Goal: Entertainment & Leisure: Browse casually

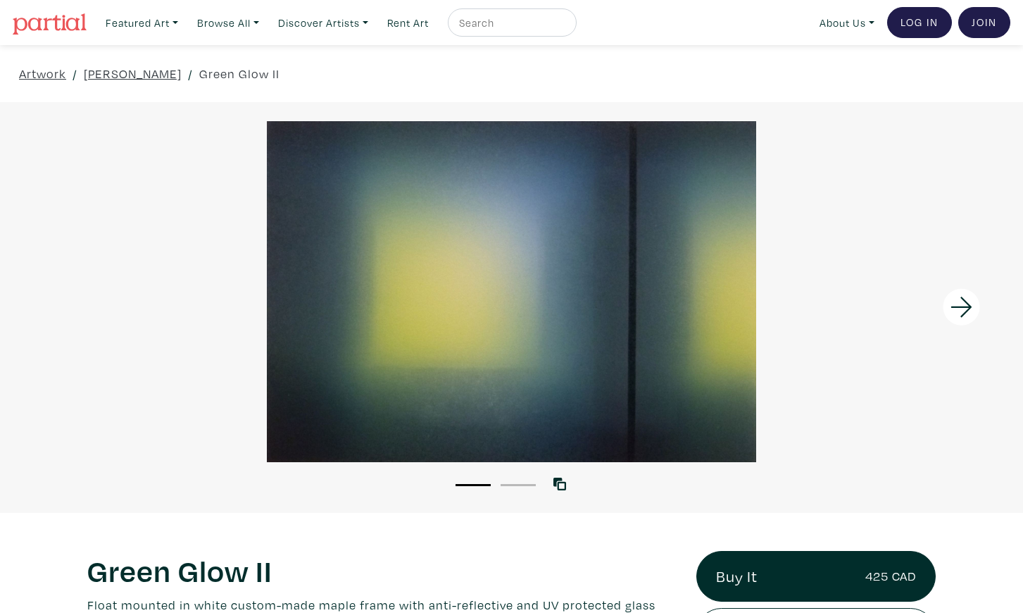
scroll to position [146, 0]
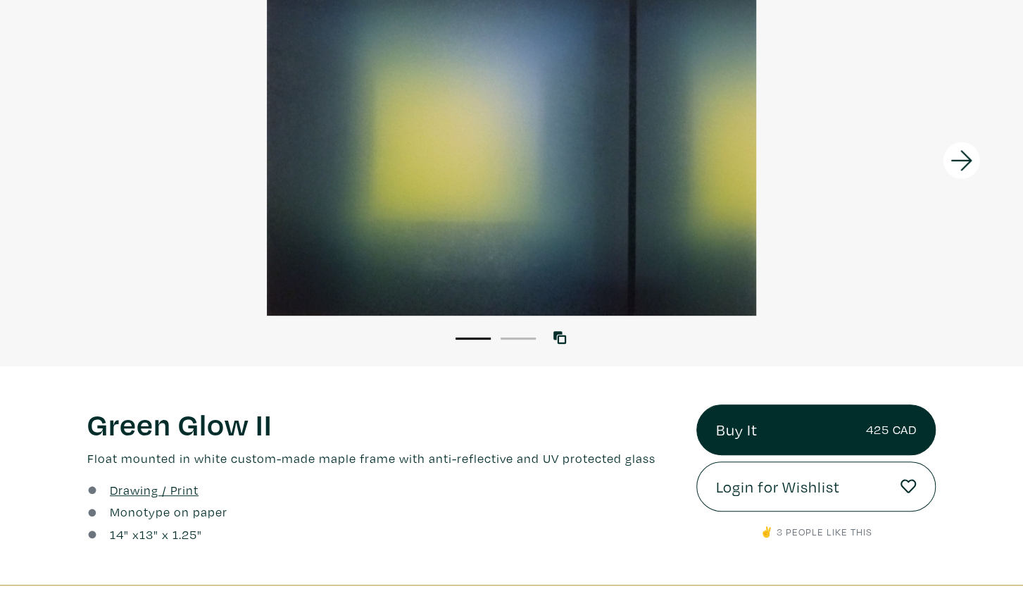
click at [954, 165] on icon at bounding box center [962, 161] width 48 height 38
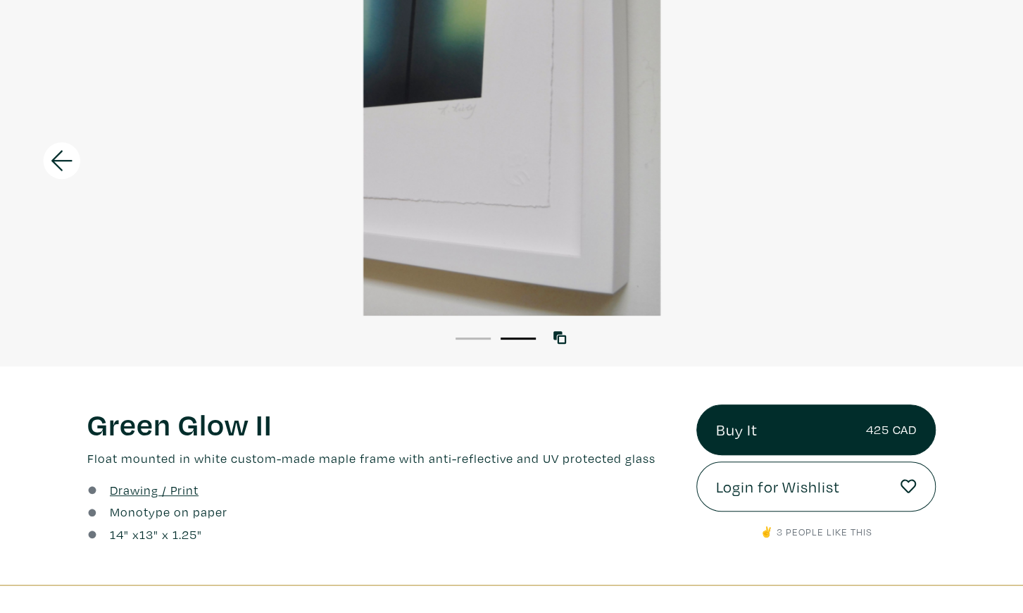
scroll to position [0, 0]
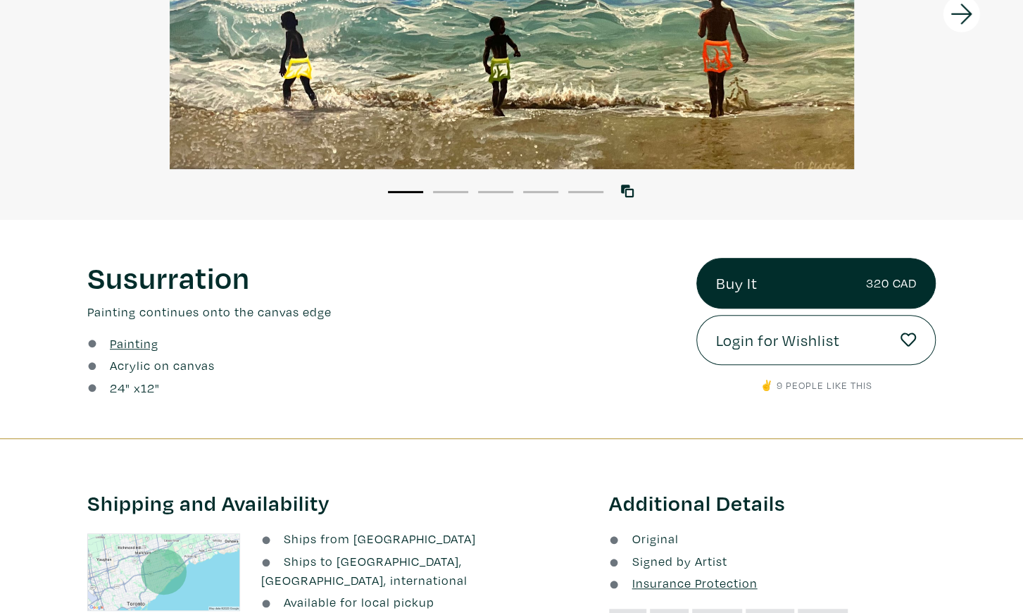
scroll to position [73, 0]
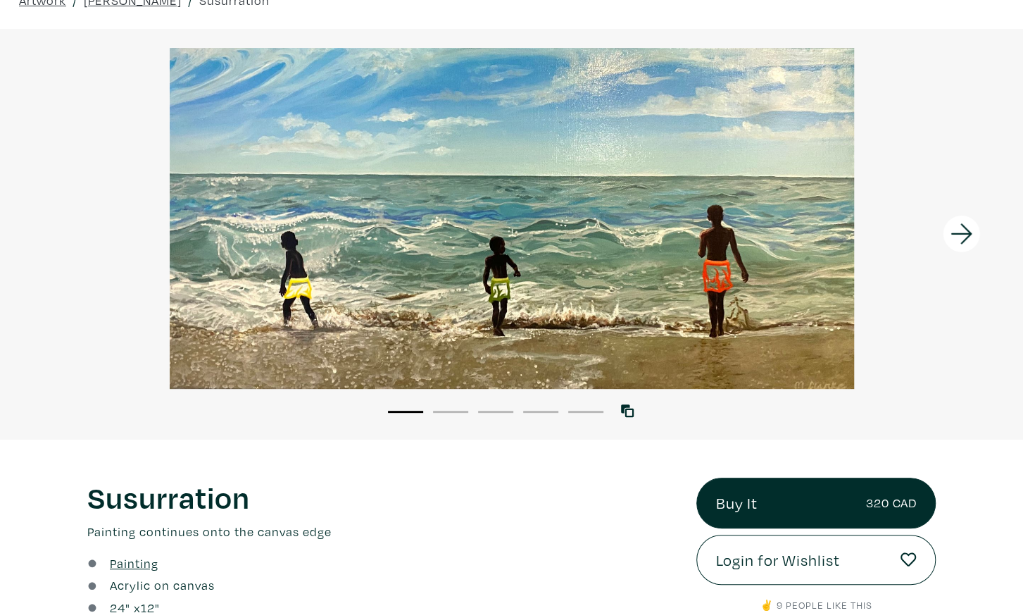
click at [953, 239] on icon at bounding box center [962, 234] width 48 height 38
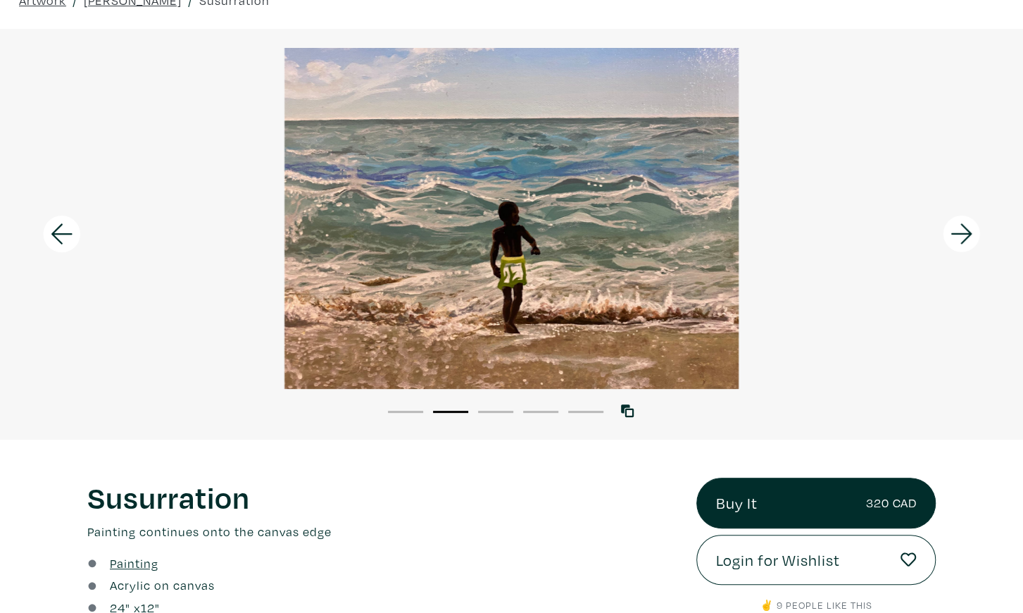
click at [953, 239] on icon at bounding box center [962, 234] width 48 height 38
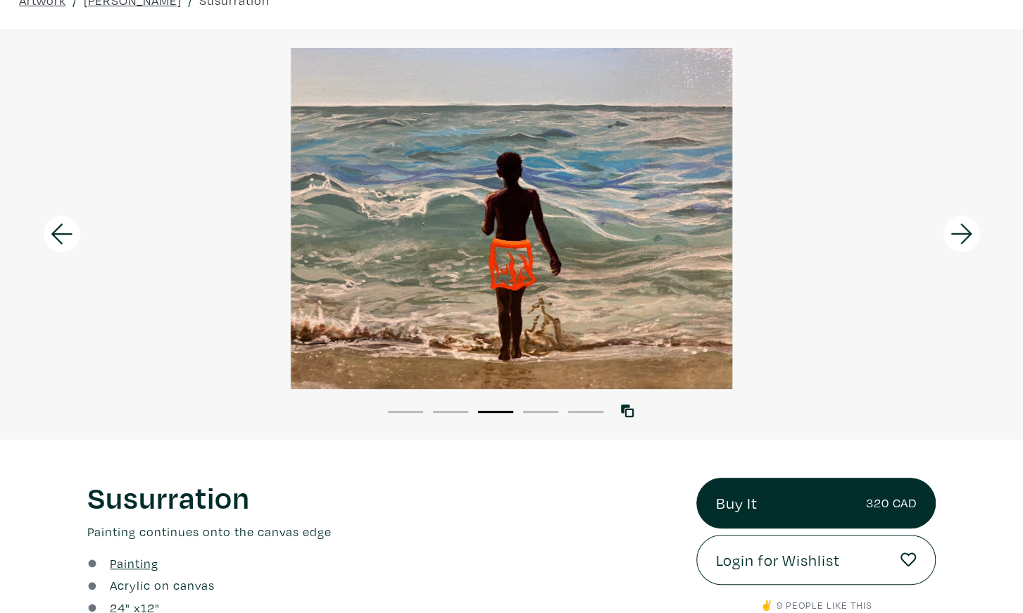
click at [953, 239] on icon at bounding box center [962, 234] width 48 height 38
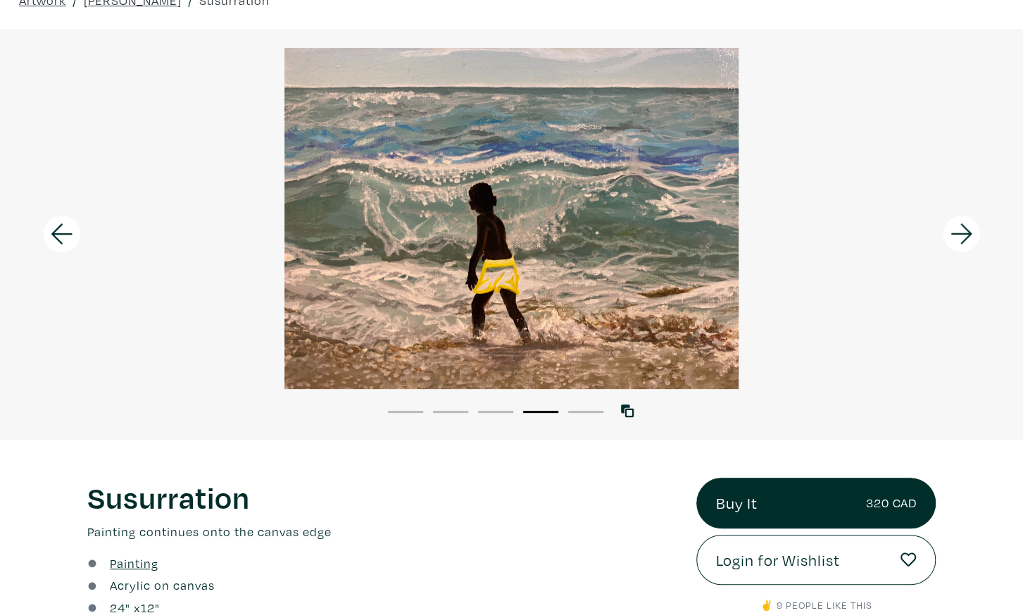
click at [953, 239] on icon at bounding box center [962, 234] width 48 height 38
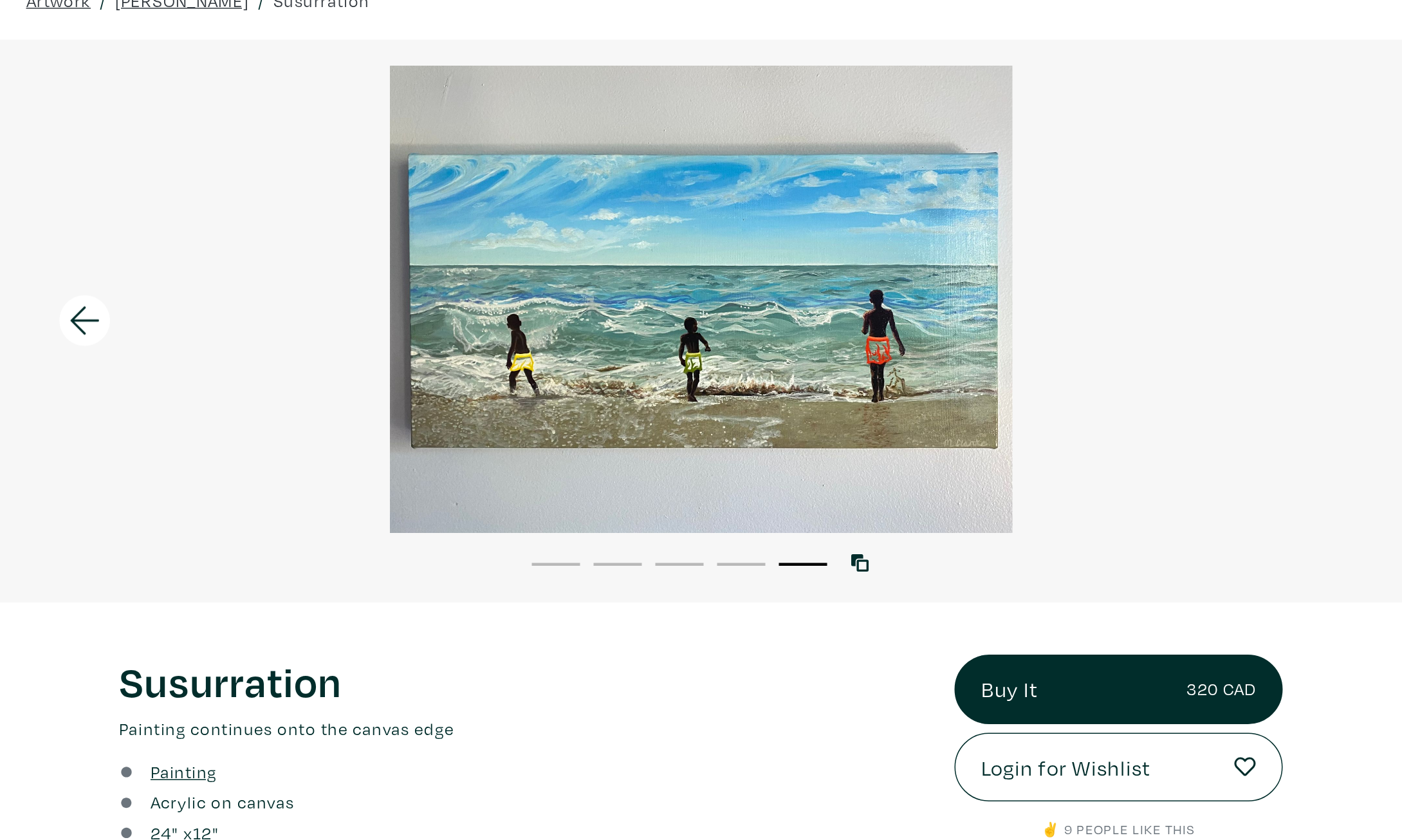
scroll to position [67, 0]
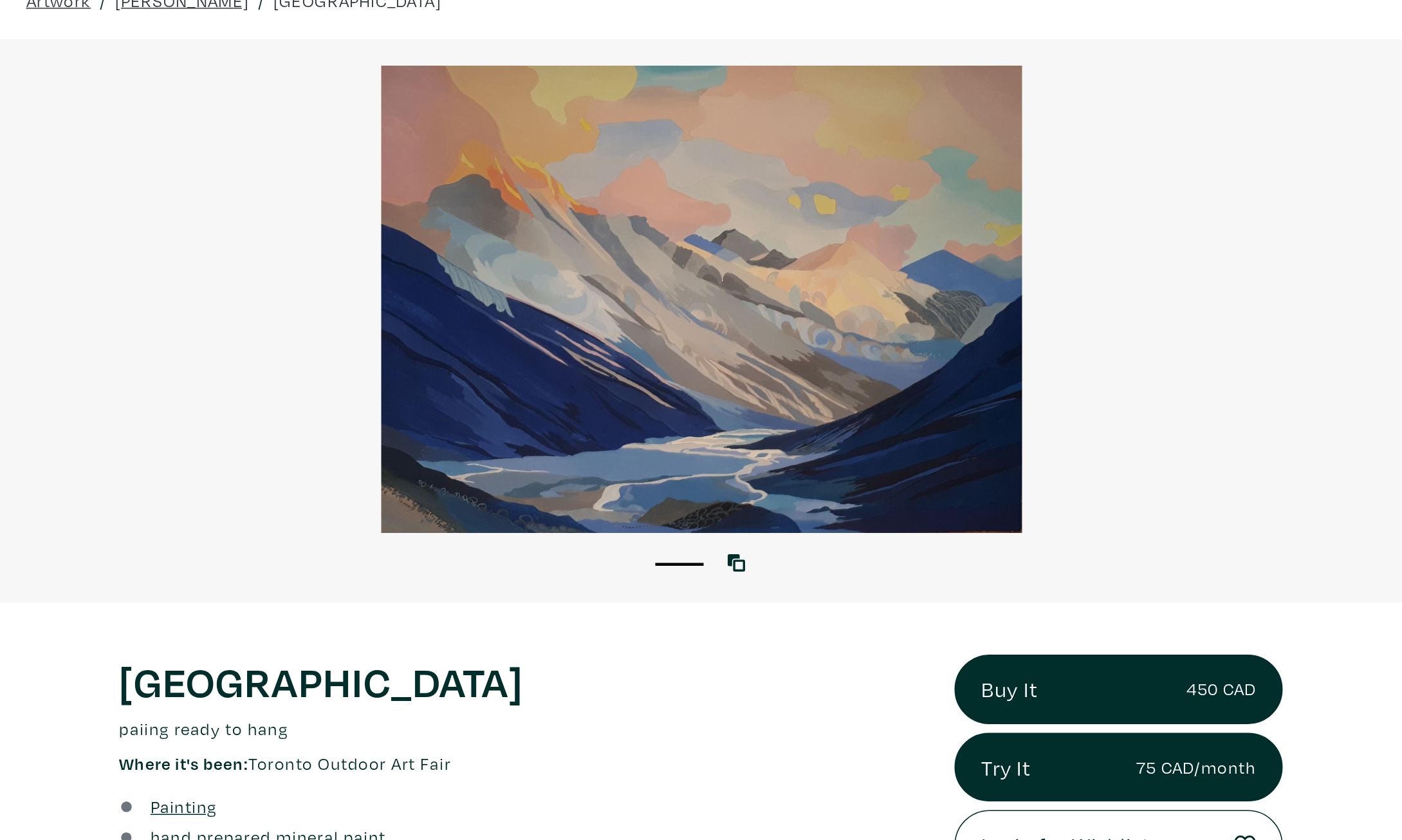
scroll to position [67, 0]
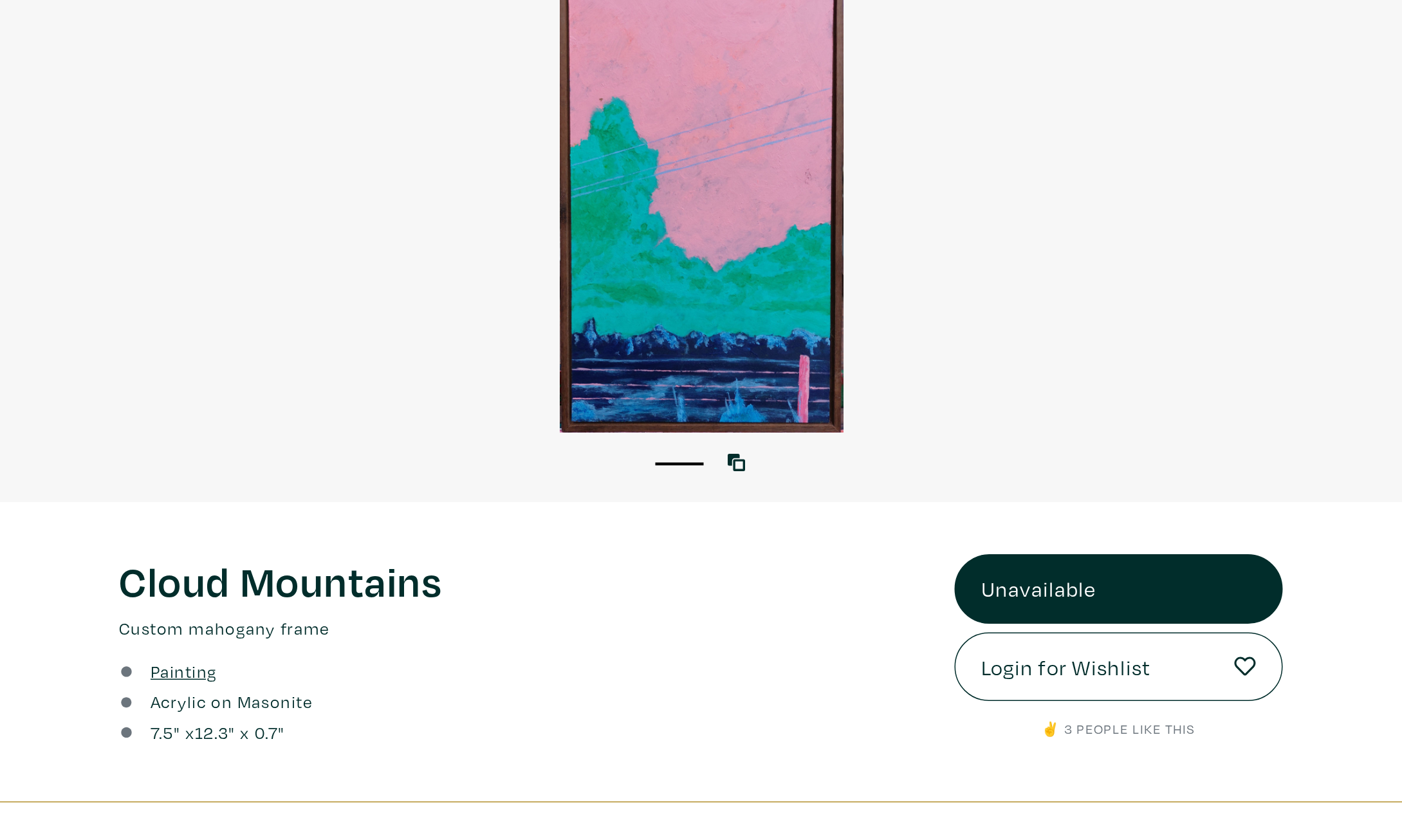
scroll to position [133, 0]
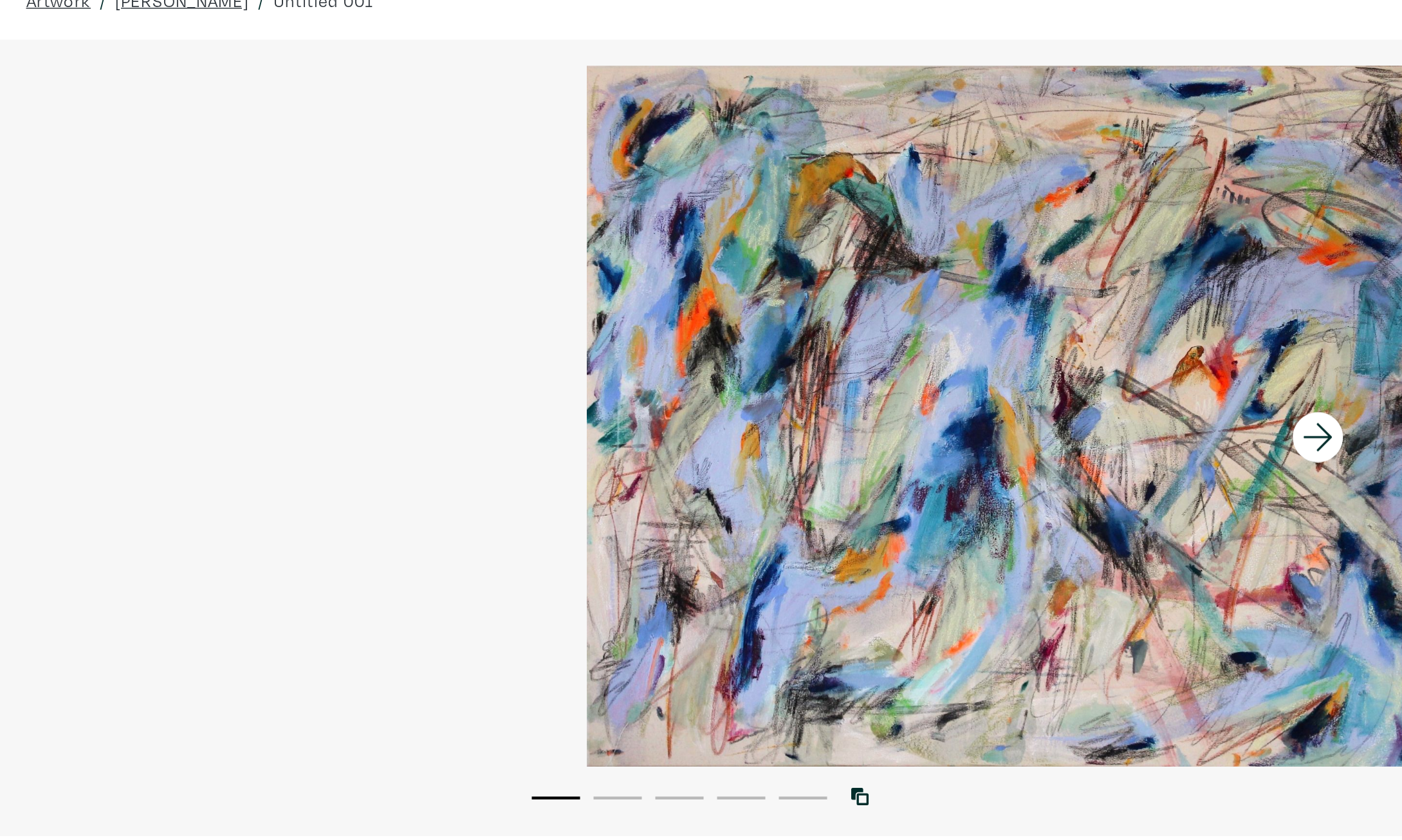
scroll to position [67, 0]
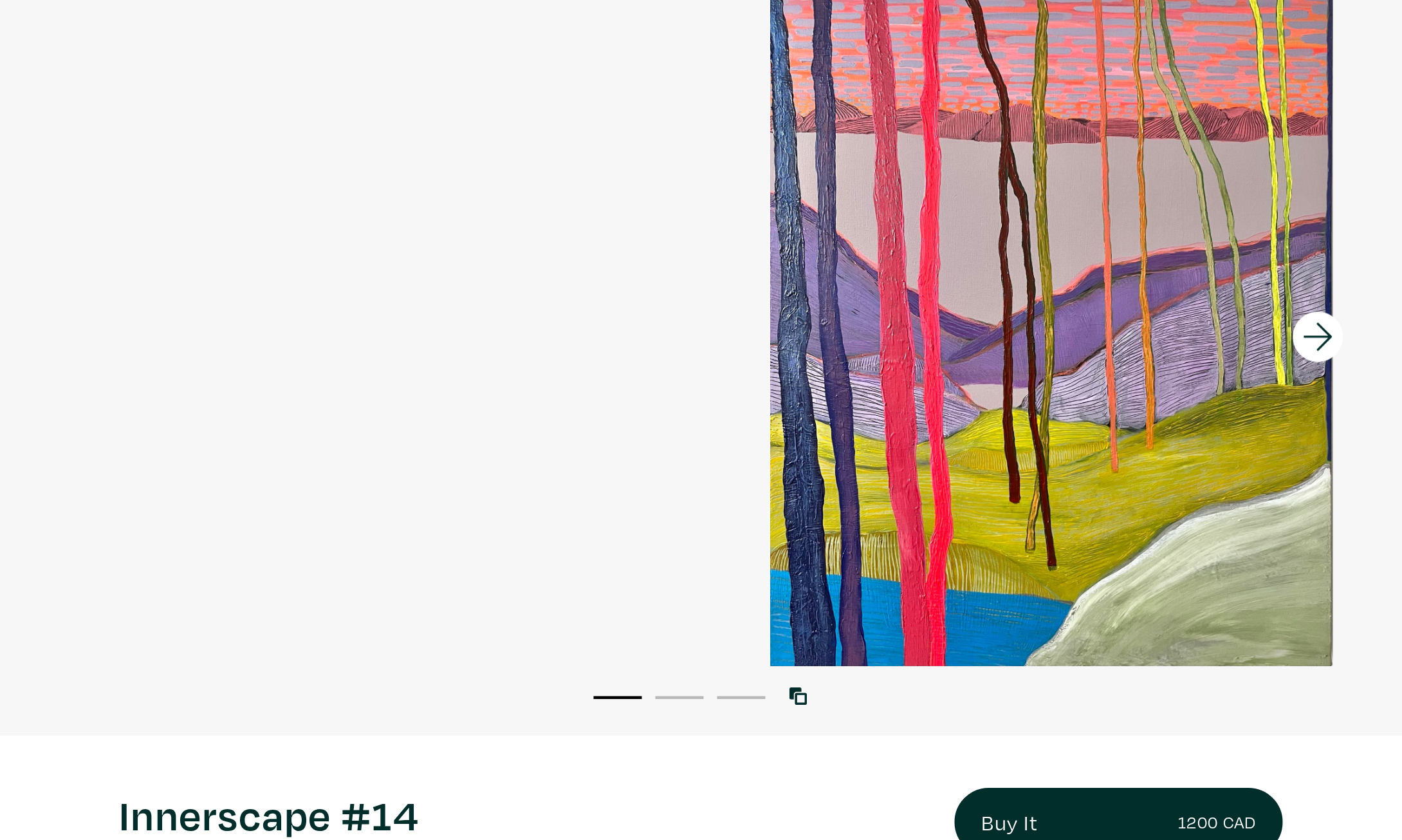
scroll to position [211, 0]
